Goal: Transaction & Acquisition: Purchase product/service

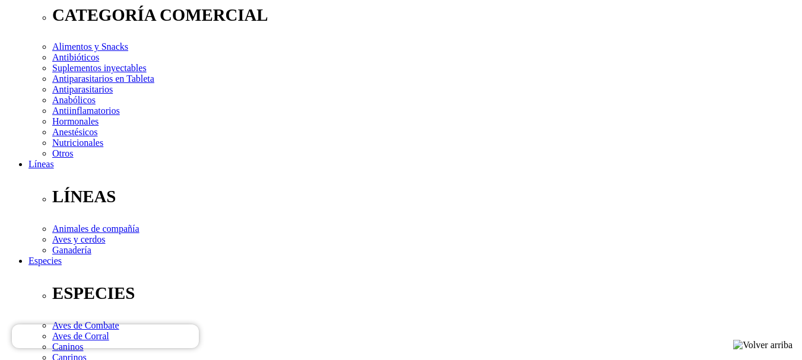
scroll to position [209, 0]
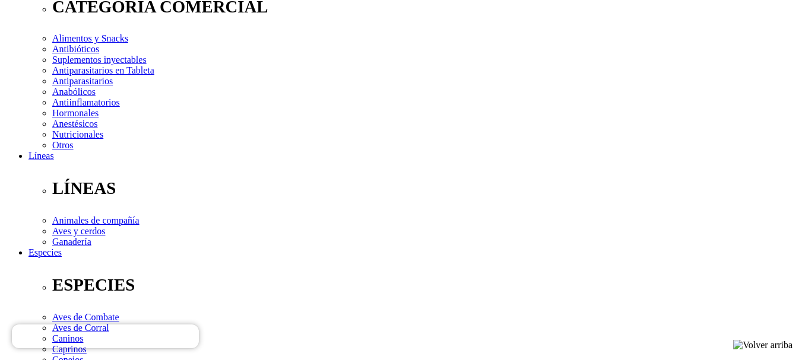
drag, startPoint x: 811, startPoint y: 91, endPoint x: 801, endPoint y: 151, distance: 60.7
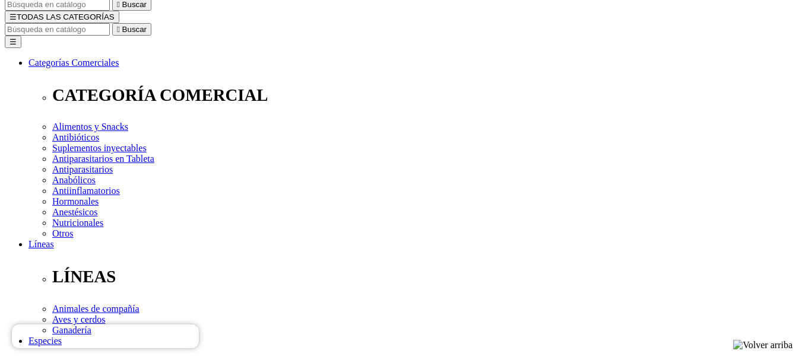
scroll to position [123, 0]
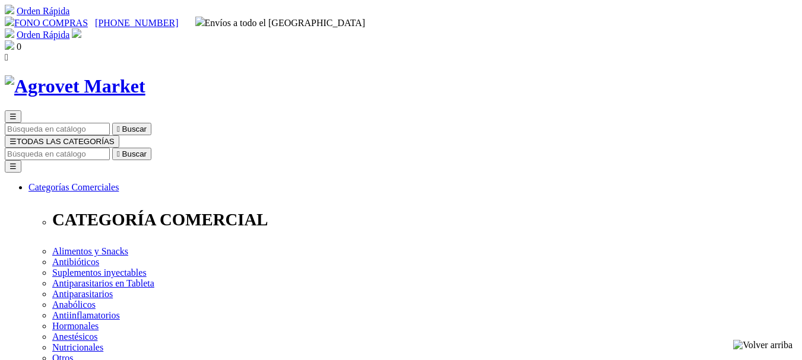
select select "0"
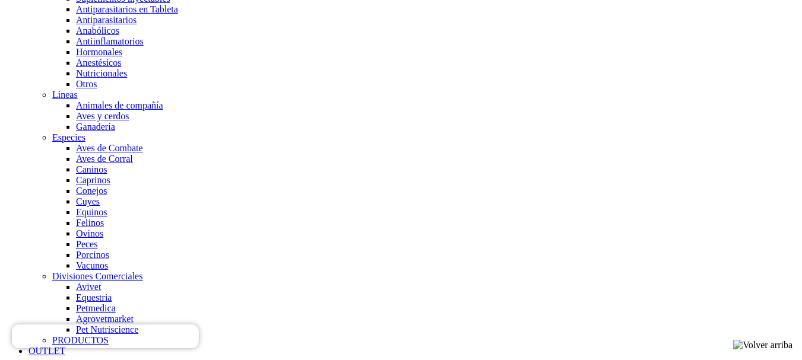
scroll to position [942, 0]
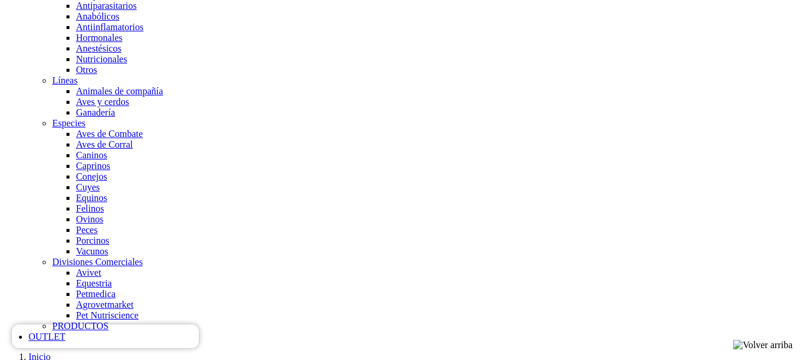
drag, startPoint x: 811, startPoint y: 60, endPoint x: 799, endPoint y: 302, distance: 241.9
